Goal: Task Accomplishment & Management: Complete application form

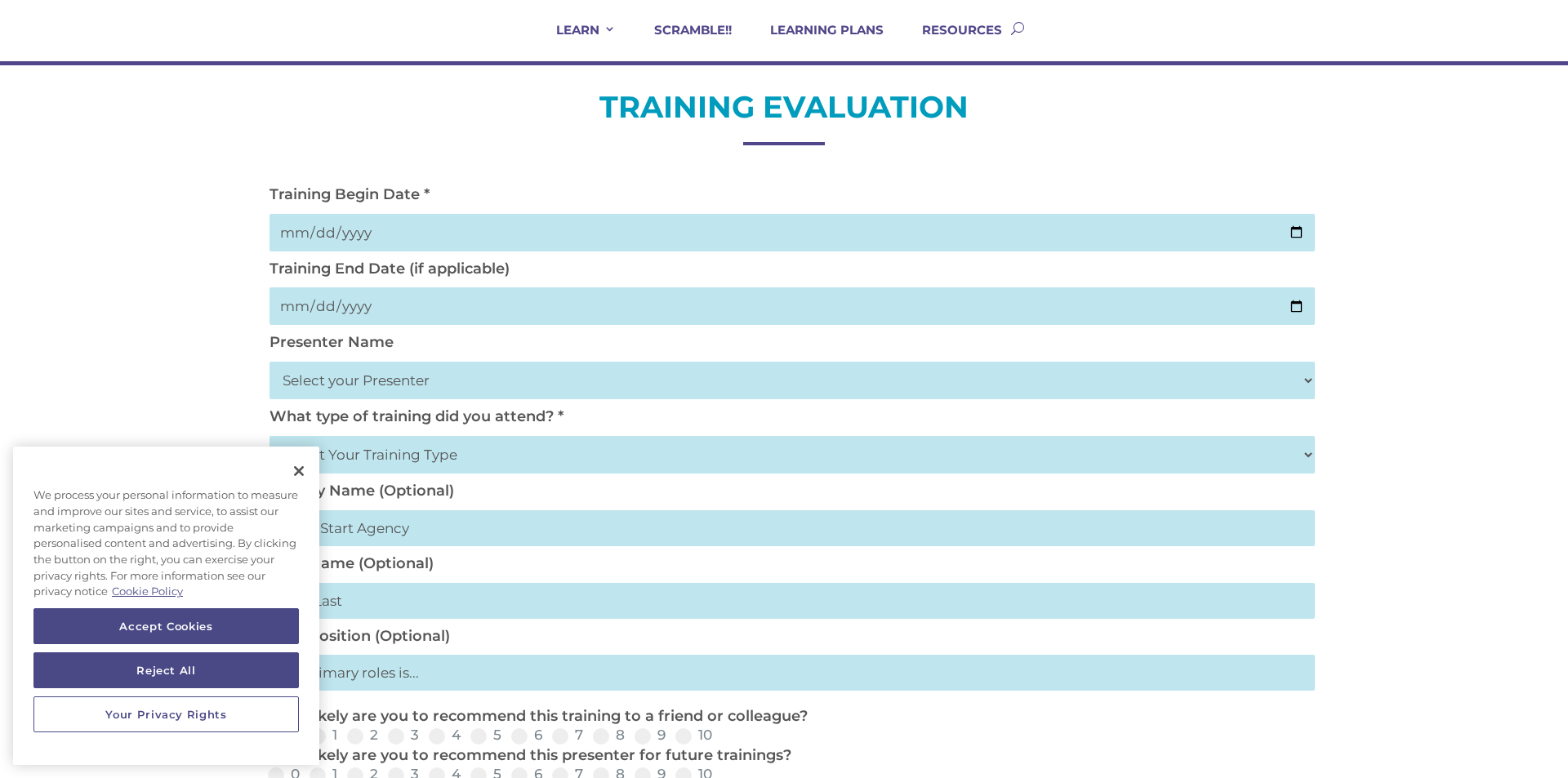
scroll to position [131, 0]
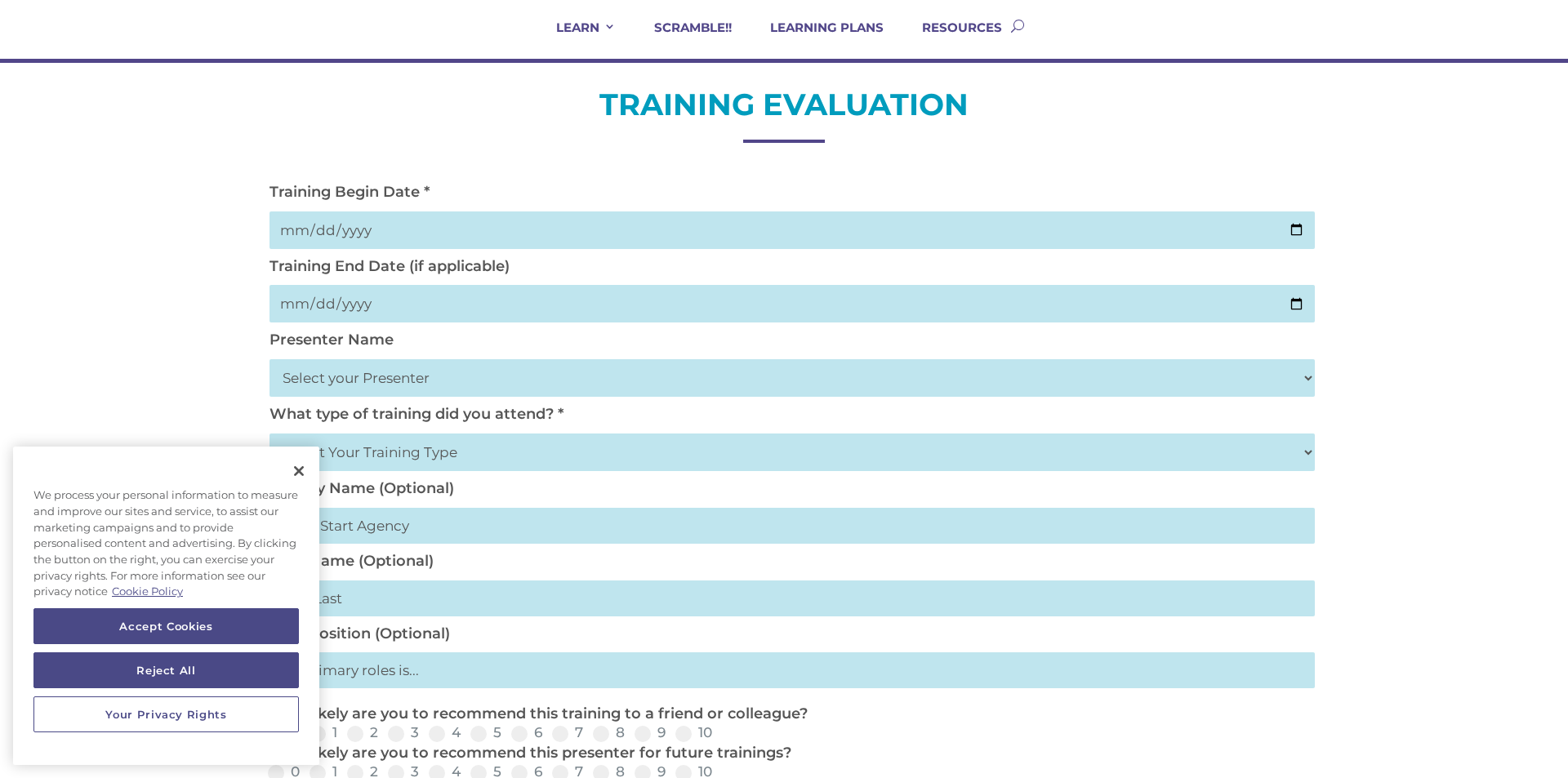
click at [1297, 230] on input "date" at bounding box center [792, 229] width 1045 height 38
type input "2025-08-13"
click at [1303, 297] on input "date" at bounding box center [792, 304] width 1045 height 38
type input "2025-08-13"
click at [291, 465] on button "Close" at bounding box center [298, 470] width 36 height 36
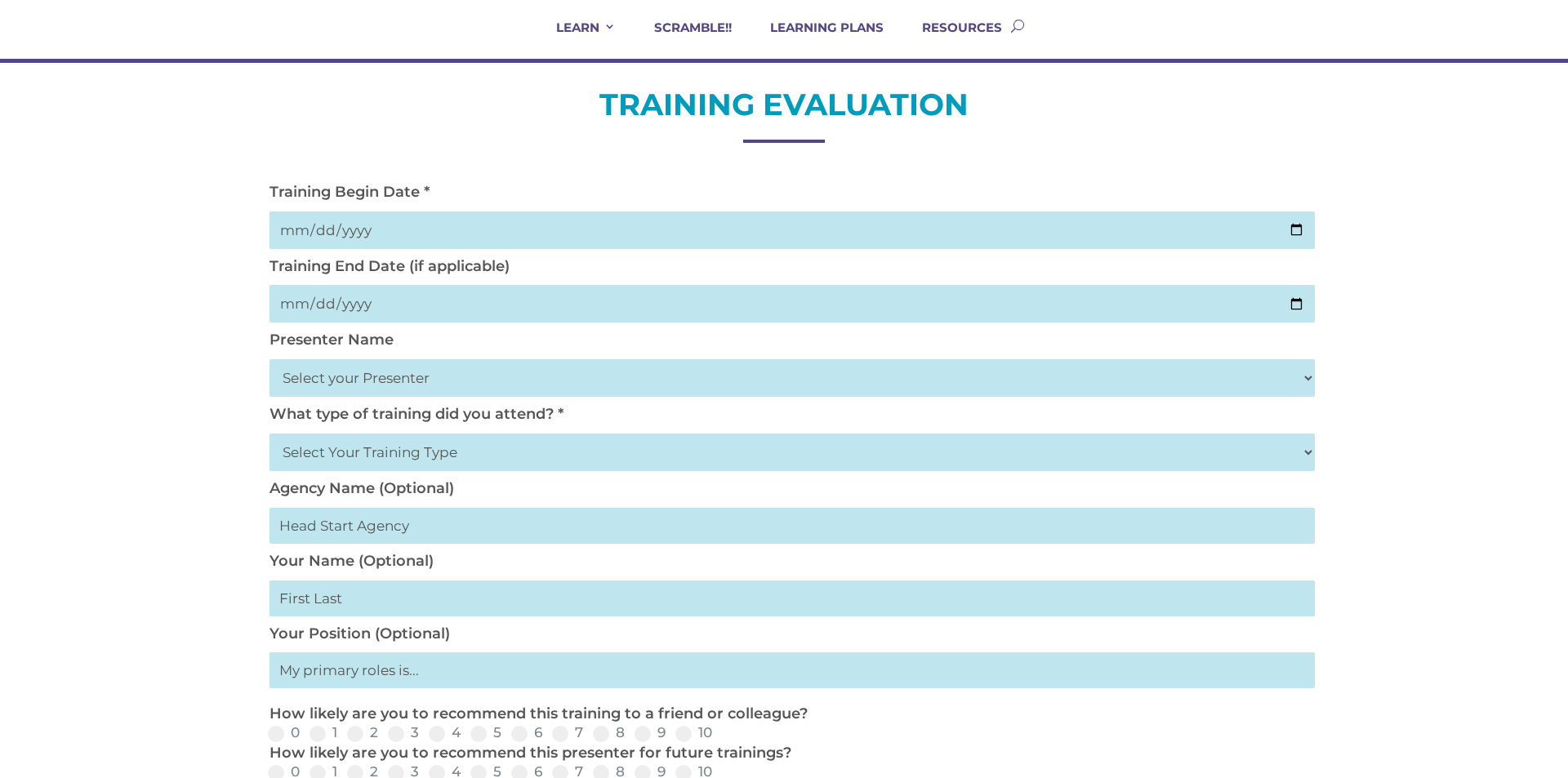
click at [380, 386] on select "Select your Presenter Aaron Dickerson Amy Corkery Cindy Coats Danielle Hensley …" at bounding box center [792, 378] width 1045 height 38
select select "Haase, Trish"
click at [270, 359] on select "Select your Presenter Aaron Dickerson Amy Corkery Cindy Coats Danielle Hensley …" at bounding box center [792, 378] width 1045 height 38
click at [426, 453] on select "Select Your Training Type On-site (at your agency) Virtual Visit Live Group Web…" at bounding box center [792, 452] width 1045 height 38
select select "Virtual Visit"
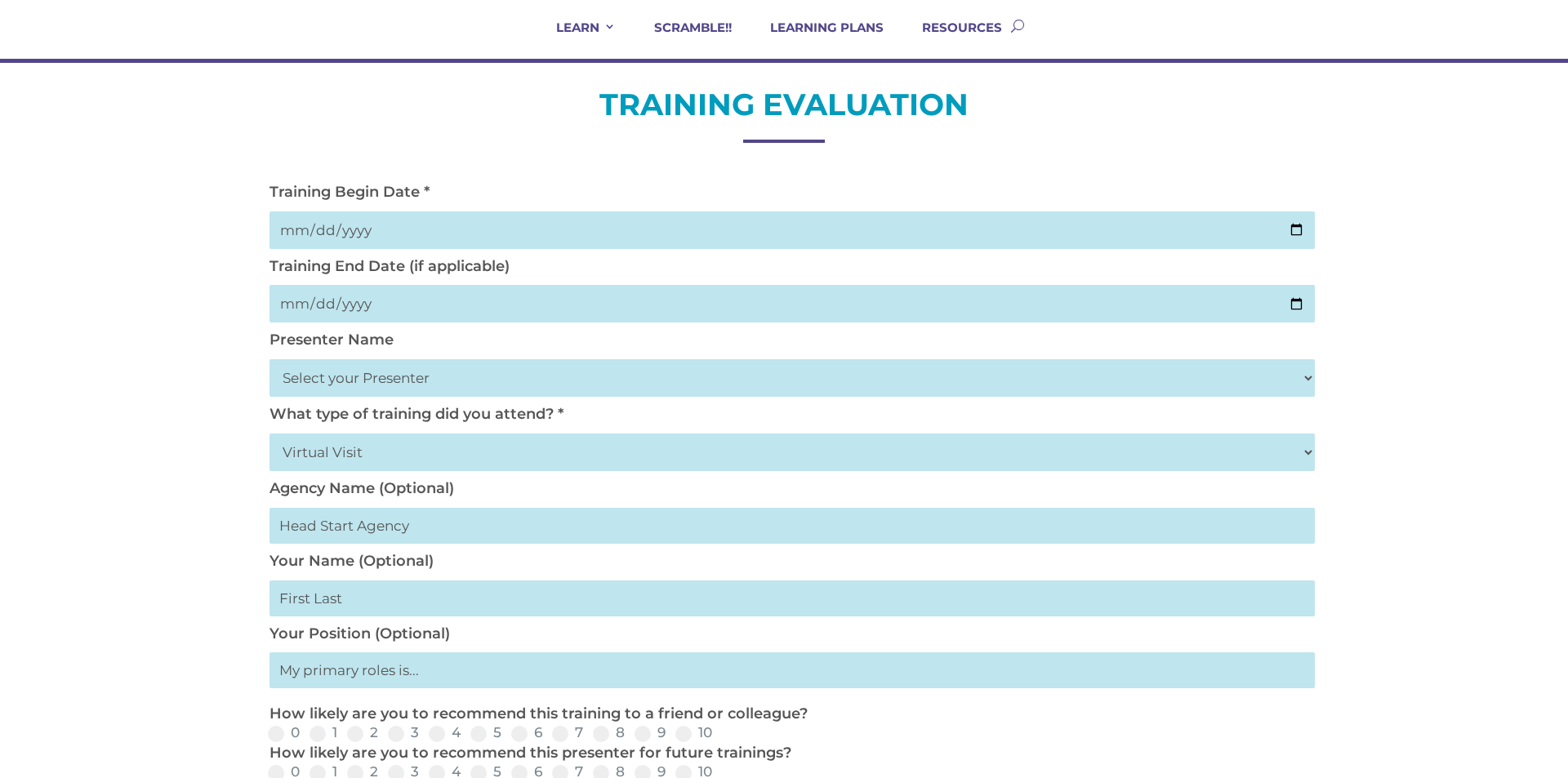
click at [270, 433] on select "Select Your Training Type On-site (at your agency) Virtual Visit Live Group Web…" at bounding box center [792, 452] width 1045 height 38
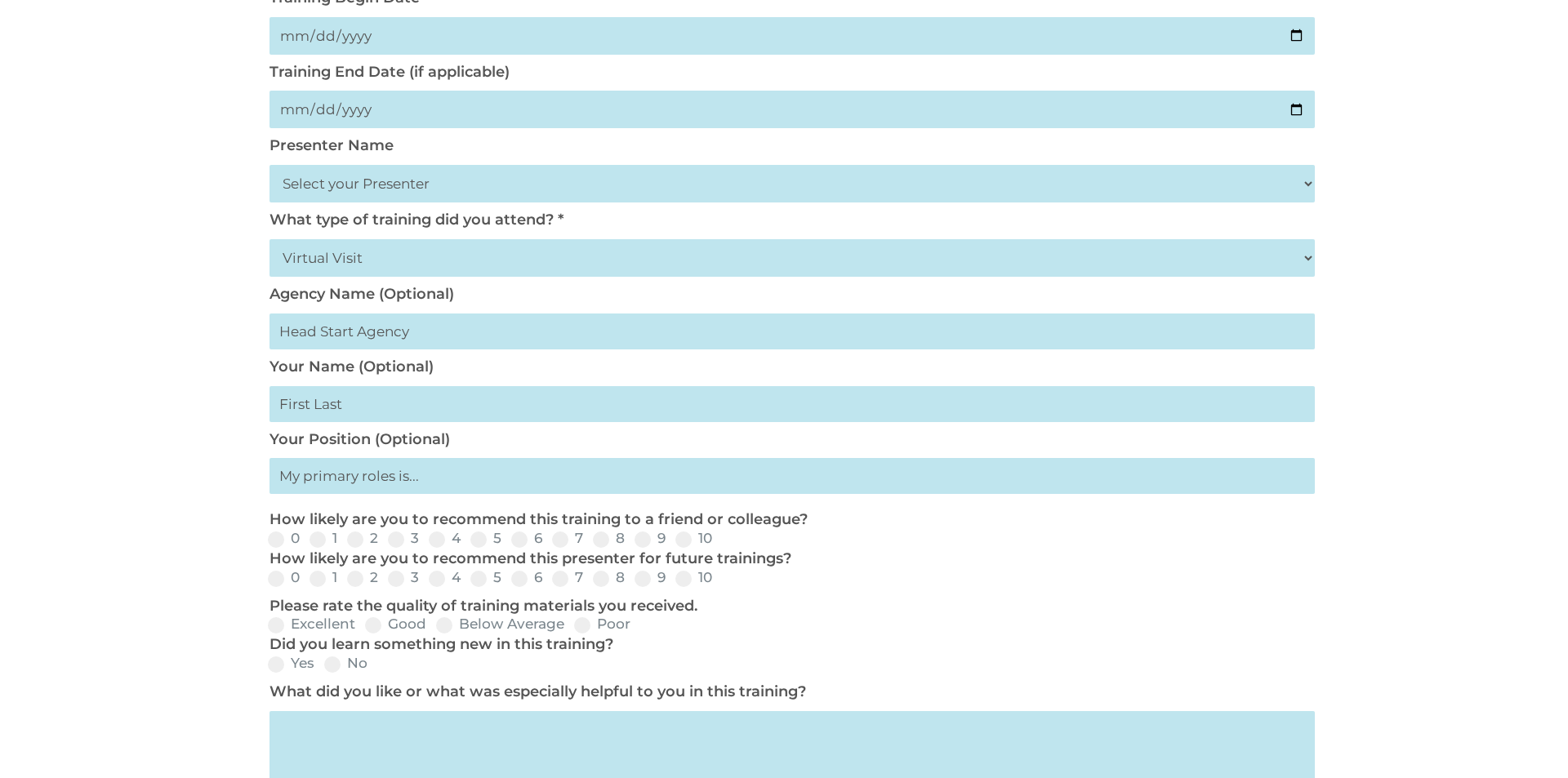
scroll to position [326, 0]
click at [375, 408] on input "text" at bounding box center [792, 402] width 1045 height 36
click at [233, 446] on div "TRAINING EVALUATION Training Begin Date * 2025-08-13 Training End Date (if appl…" at bounding box center [784, 488] width 1568 height 1242
click at [682, 539] on span at bounding box center [683, 537] width 17 height 17
click at [720, 539] on input "10" at bounding box center [725, 543] width 10 height 10
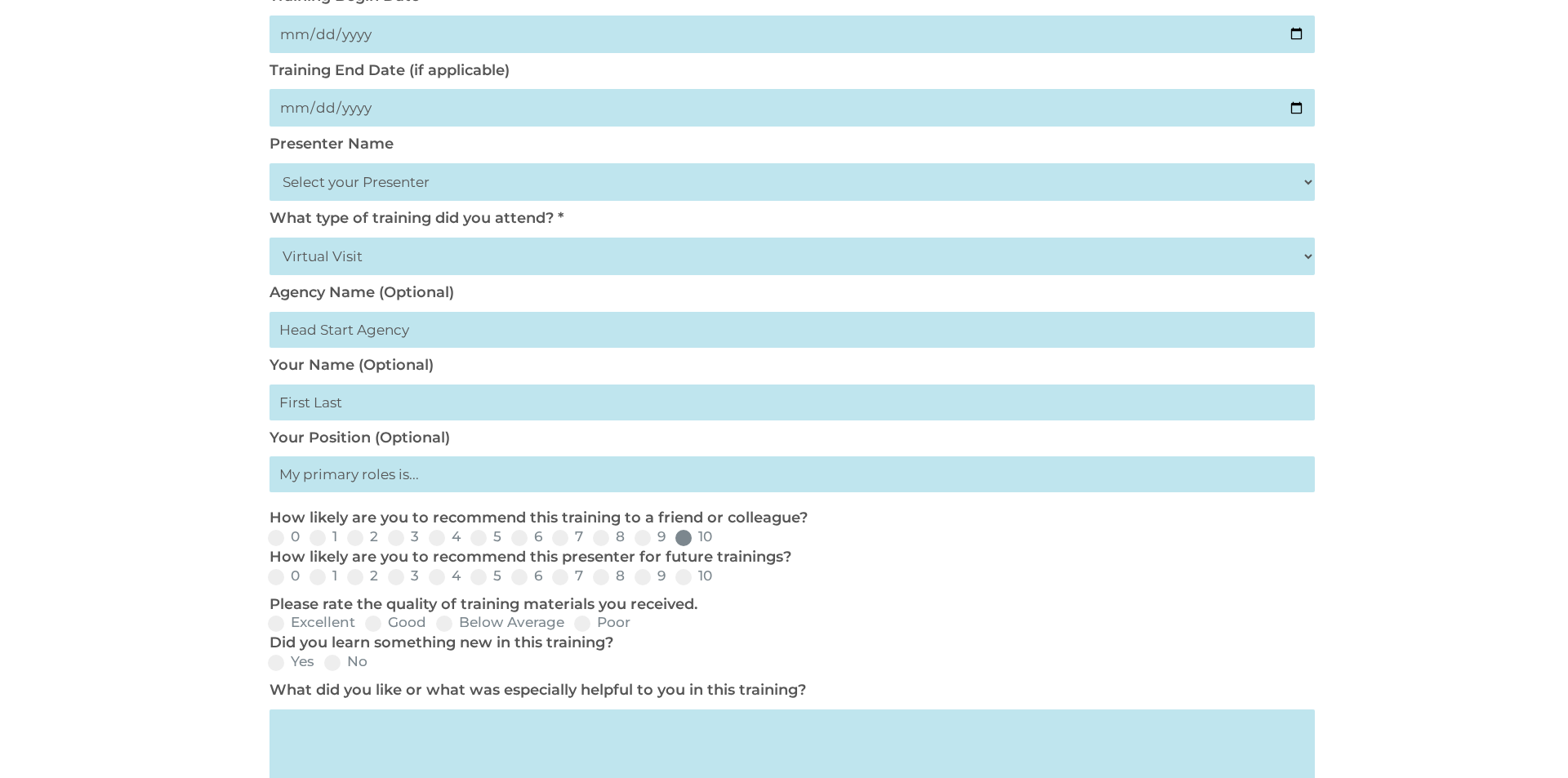
radio input "true"
click at [687, 577] on span at bounding box center [683, 577] width 17 height 17
click at [720, 577] on input "10" at bounding box center [725, 583] width 10 height 10
radio input "true"
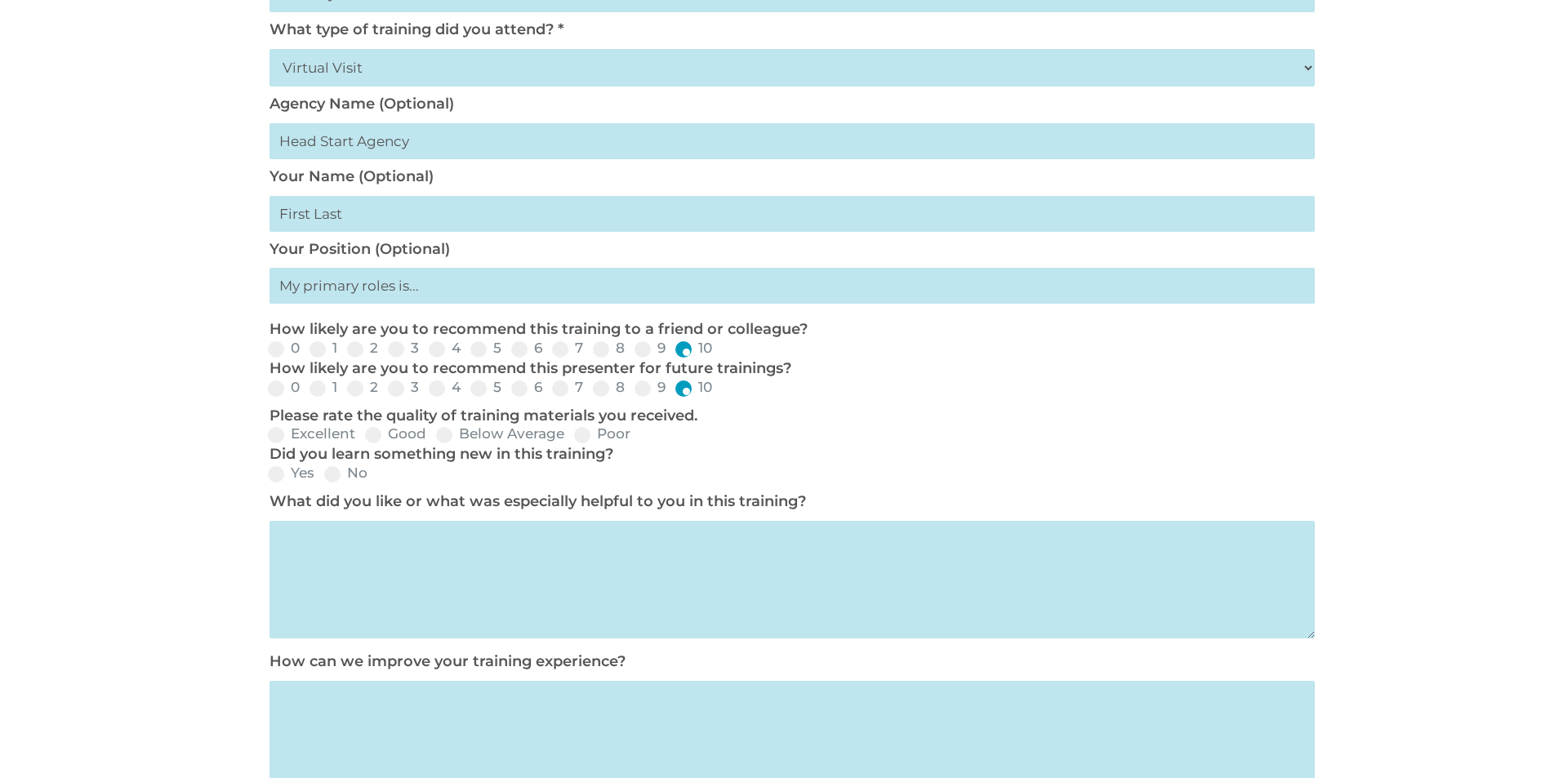
scroll to position [522, 0]
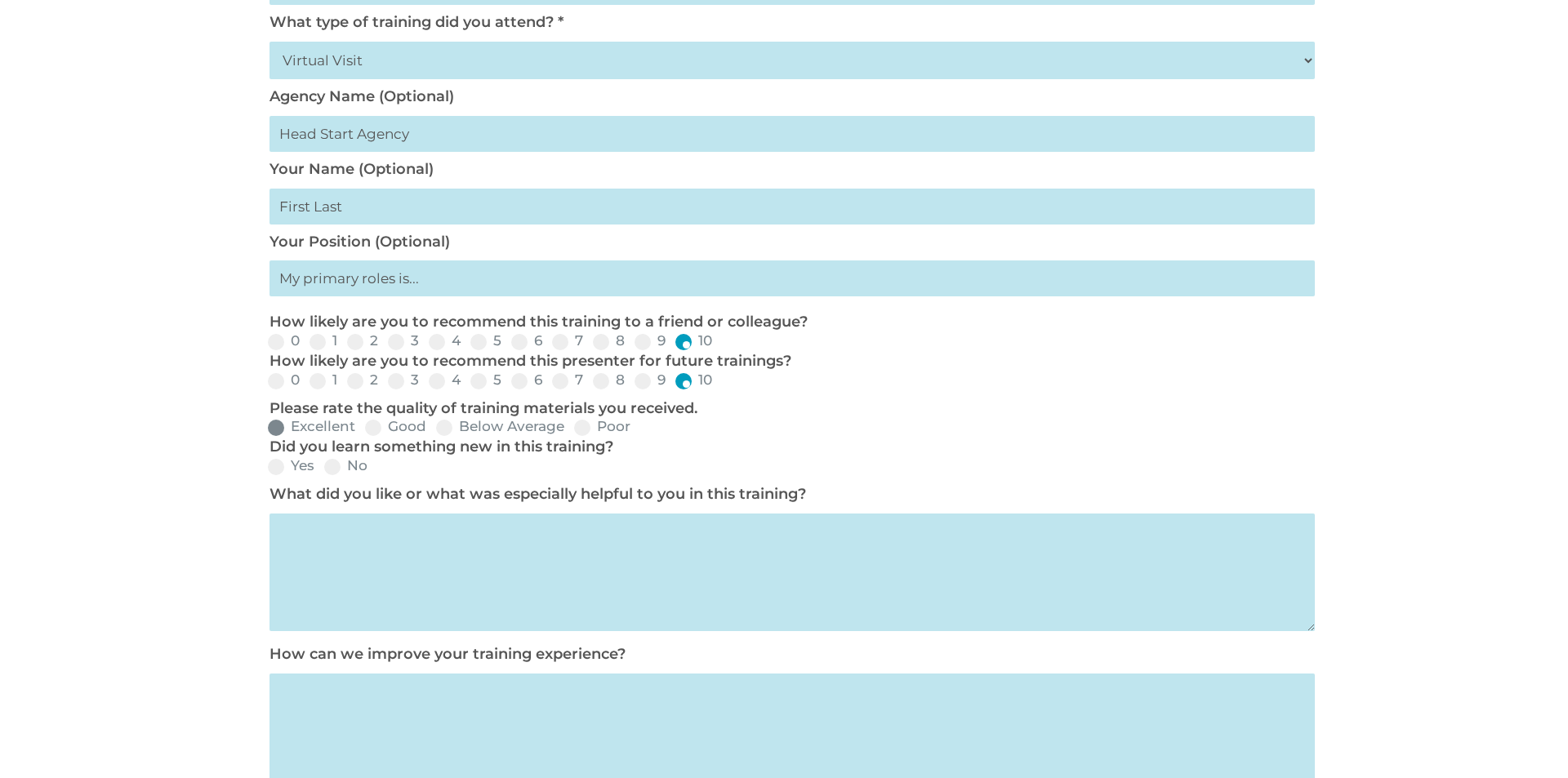
click at [282, 431] on span at bounding box center [276, 427] width 17 height 17
click at [363, 431] on input "Excellent" at bounding box center [368, 433] width 10 height 10
radio input "true"
click at [272, 471] on span at bounding box center [276, 467] width 17 height 17
click at [323, 471] on input "Yes" at bounding box center [328, 472] width 10 height 10
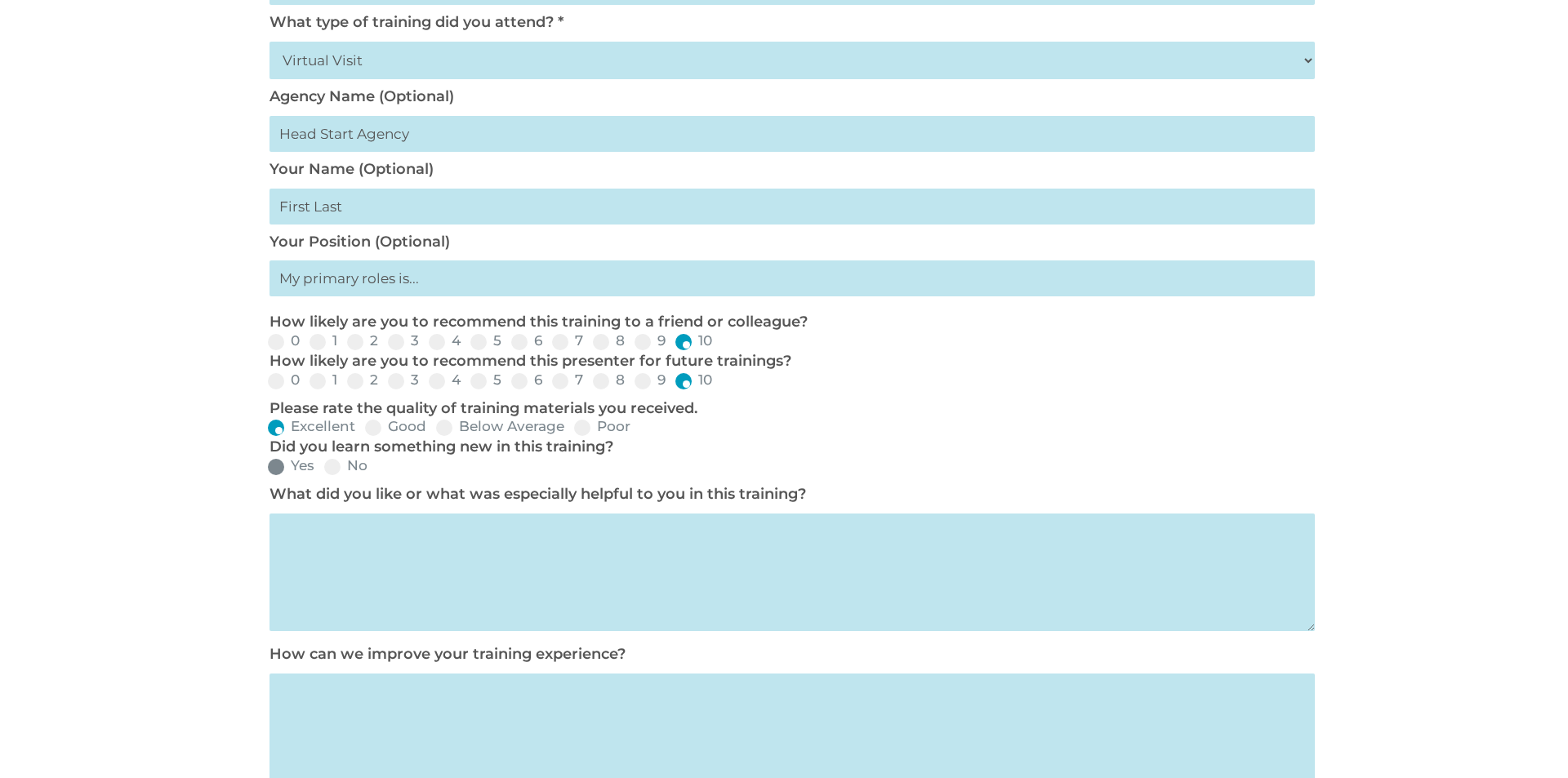
radio input "true"
drag, startPoint x: 353, startPoint y: 589, endPoint x: 344, endPoint y: 581, distance: 12.0
click at [351, 588] on textarea at bounding box center [792, 572] width 1045 height 118
click at [645, 535] on textarea "Ability to ask questions in a small group. The training guide is very helpful" at bounding box center [792, 572] width 1045 height 118
drag, startPoint x: 727, startPoint y: 534, endPoint x: 653, endPoint y: 538, distance: 74.1
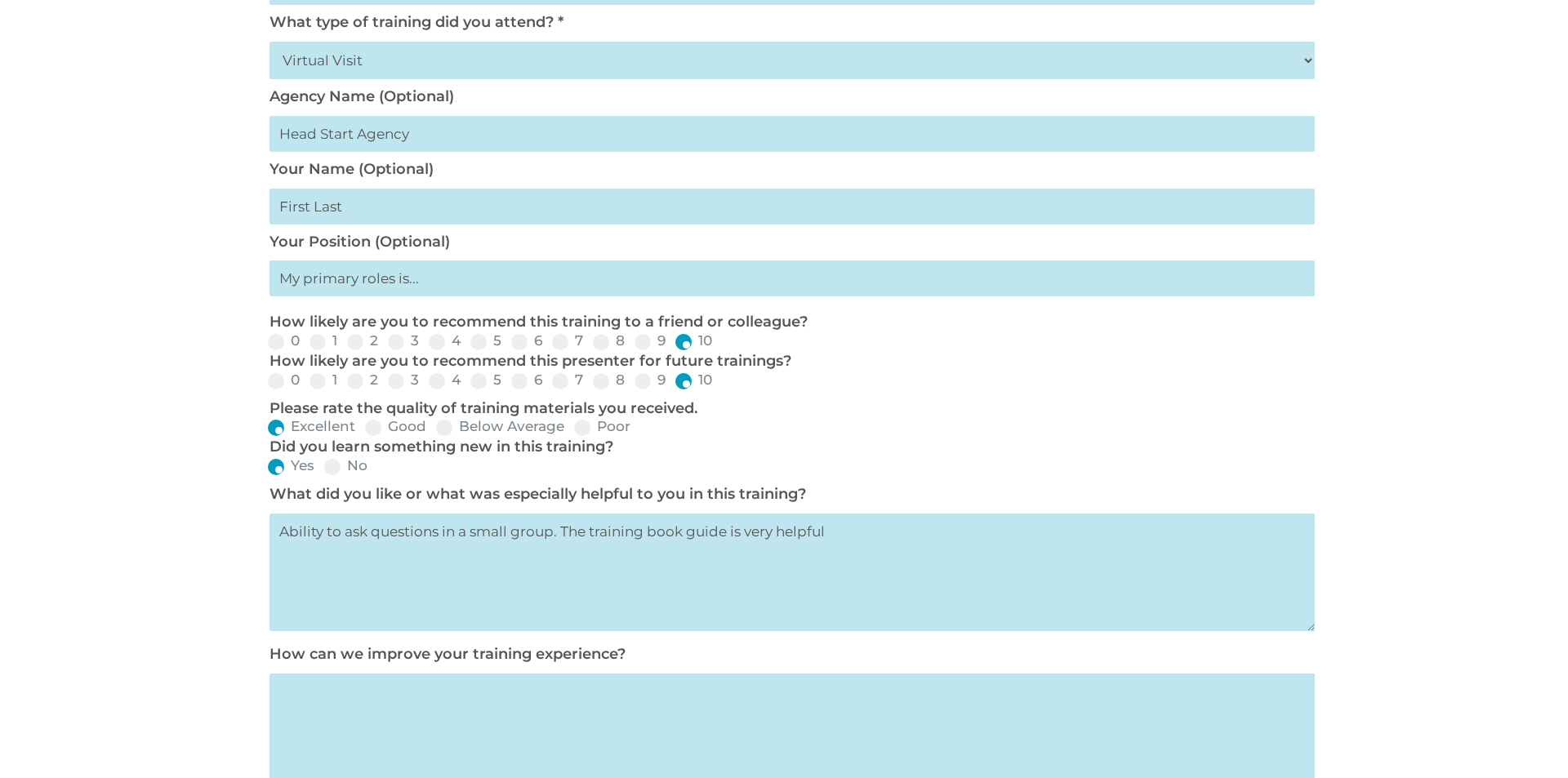
click at [653, 538] on textarea "Ability to ask questions in a small group. The training book guide is very help…" at bounding box center [792, 572] width 1045 height 118
click at [835, 537] on textarea "Ability to ask questions in a small group. The training workbook is very helpful" at bounding box center [792, 572] width 1045 height 118
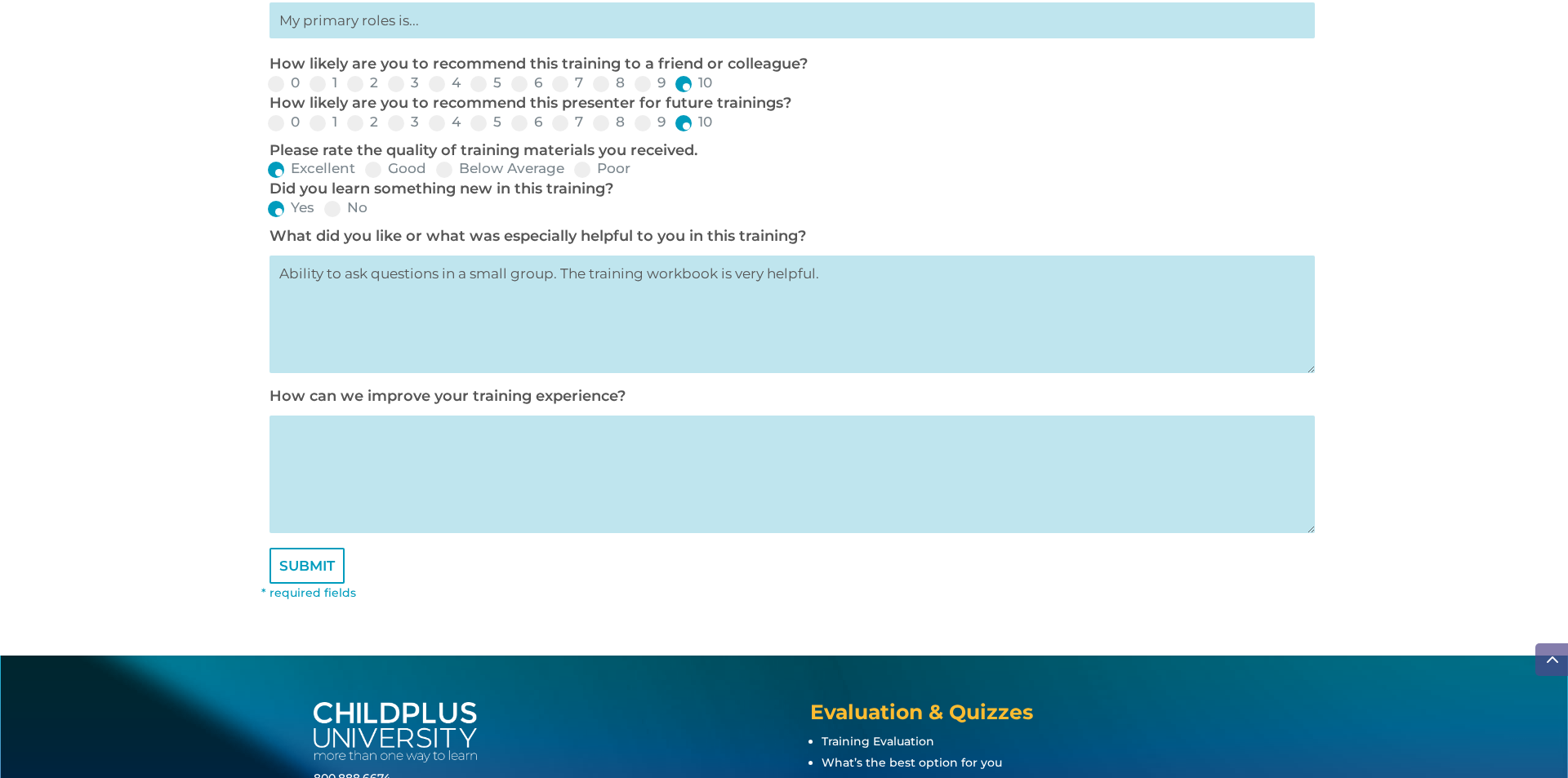
scroll to position [783, 0]
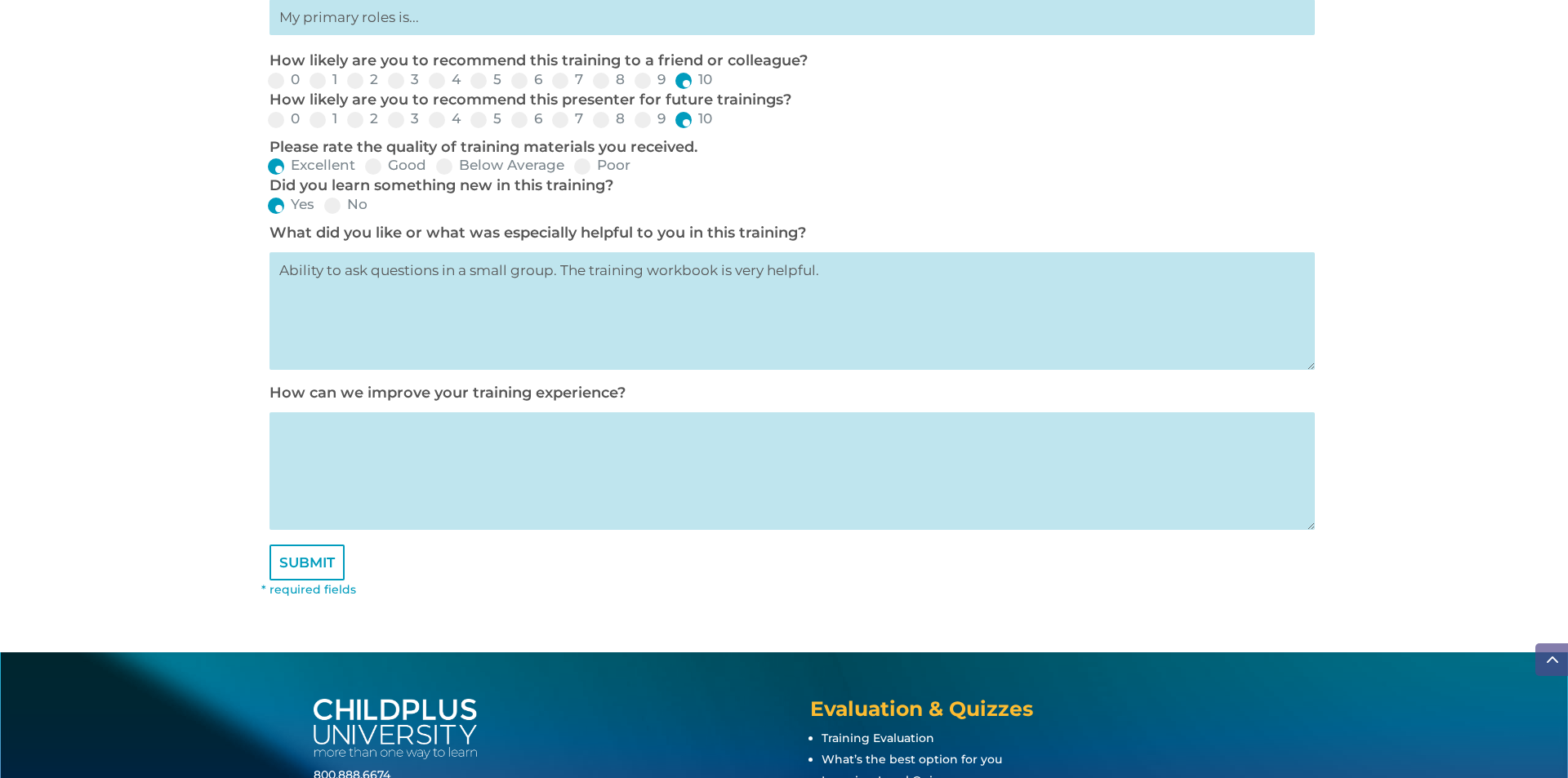
type textarea "Ability to ask questions in a small group. The training workbook is very helpfu…"
click at [569, 442] on textarea at bounding box center [792, 471] width 1045 height 118
type textarea "n/a"
click at [311, 563] on input "SUBMIT" at bounding box center [307, 562] width 75 height 36
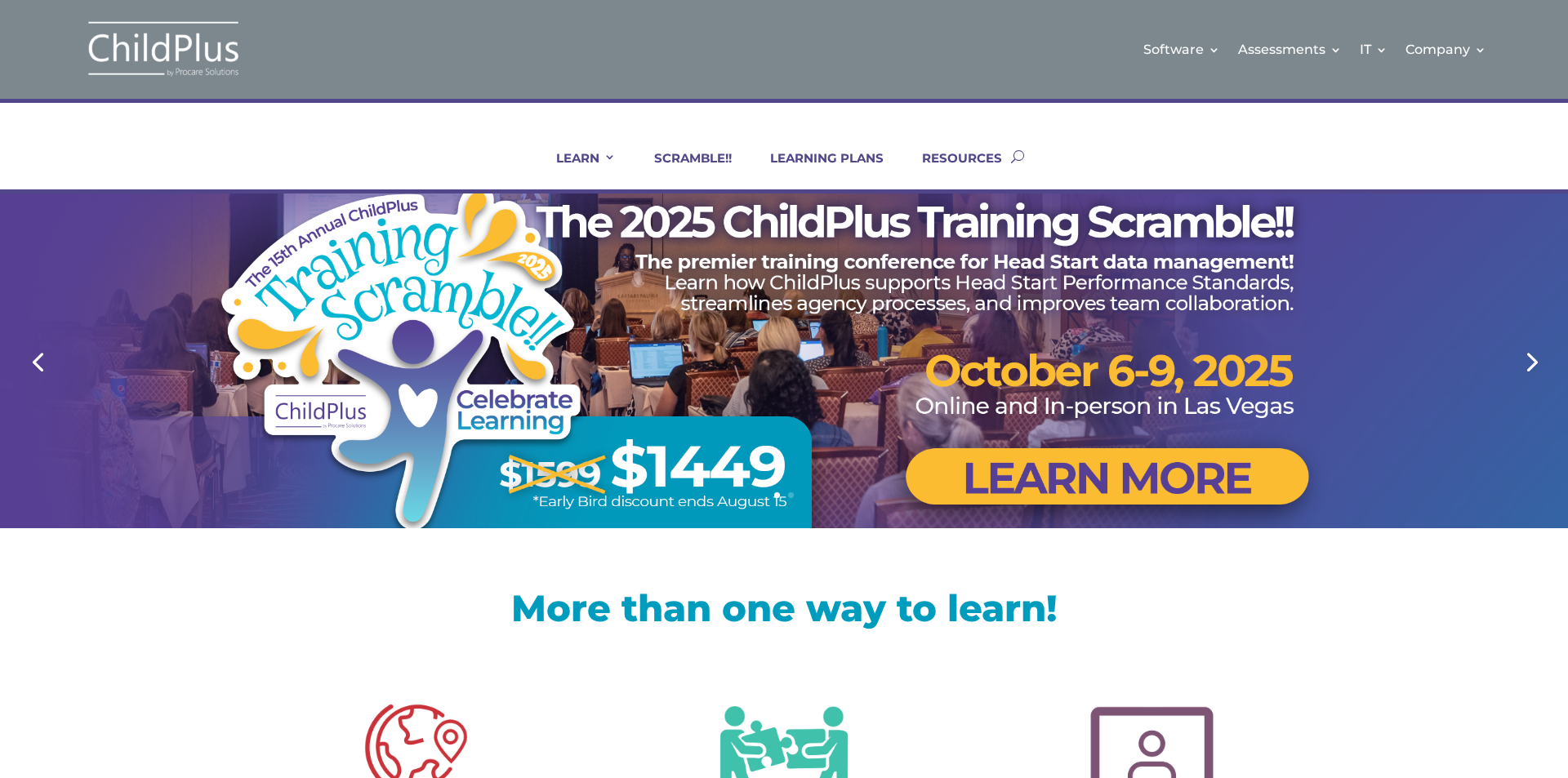
click at [1032, 485] on div at bounding box center [784, 361] width 1045 height 335
click at [1536, 361] on link "Next" at bounding box center [1530, 360] width 39 height 39
